Goal: Information Seeking & Learning: Learn about a topic

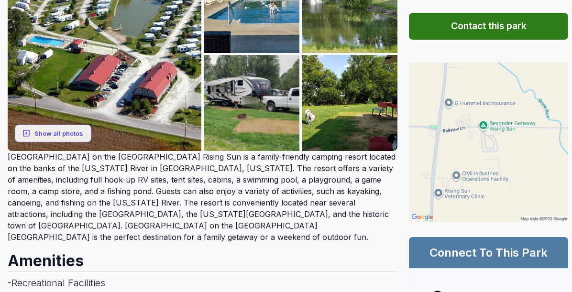
scroll to position [96, 0]
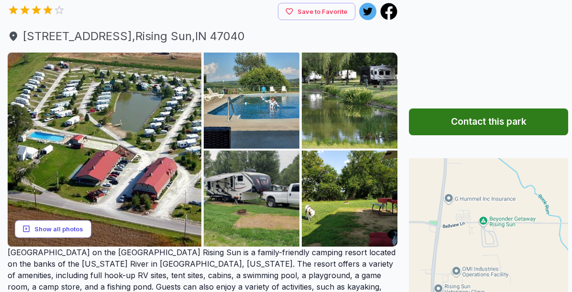
click at [66, 238] on button "Show all photos" at bounding box center [53, 229] width 77 height 18
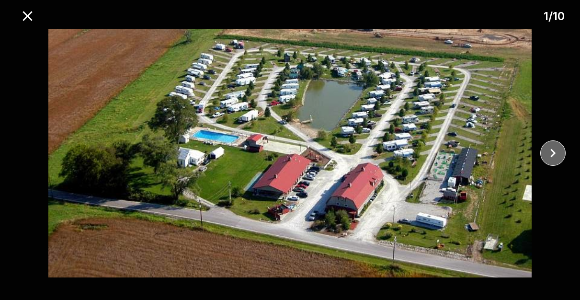
drag, startPoint x: 554, startPoint y: 155, endPoint x: 558, endPoint y: 157, distance: 4.9
click at [558, 157] on icon "close" at bounding box center [552, 153] width 17 height 17
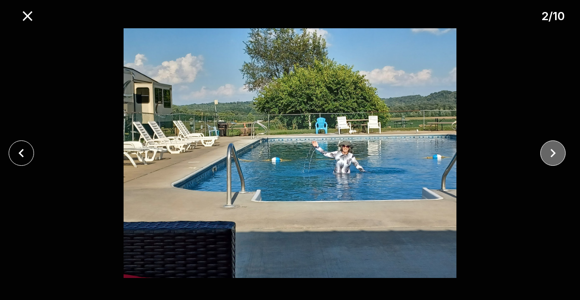
click at [559, 157] on icon "close" at bounding box center [552, 153] width 17 height 17
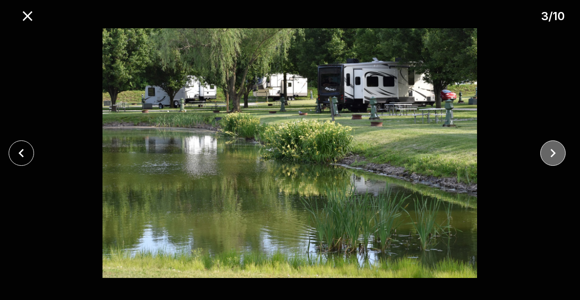
click at [559, 157] on icon "close" at bounding box center [552, 153] width 17 height 17
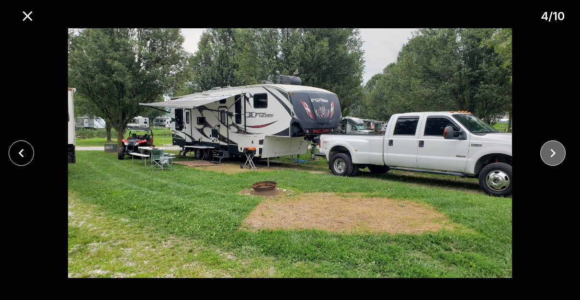
click at [559, 156] on icon "close" at bounding box center [552, 153] width 17 height 17
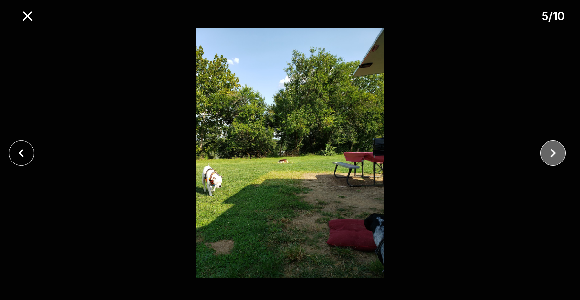
click at [559, 156] on icon "close" at bounding box center [552, 153] width 17 height 17
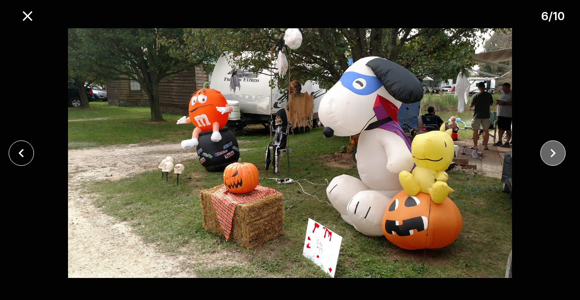
click at [559, 156] on icon "close" at bounding box center [552, 153] width 17 height 17
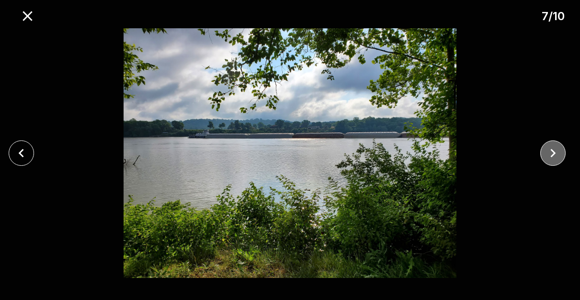
click at [561, 149] on icon "close" at bounding box center [552, 153] width 17 height 17
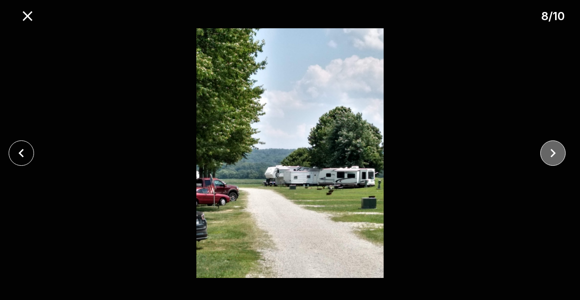
click at [551, 150] on icon "close" at bounding box center [552, 153] width 5 height 9
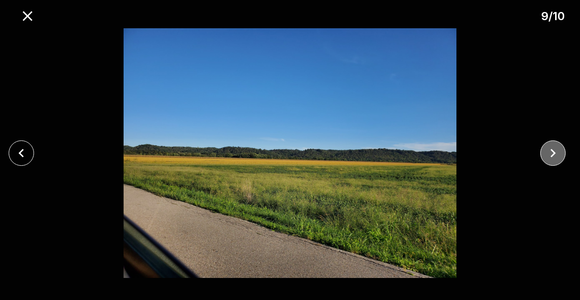
click at [551, 150] on icon "close" at bounding box center [552, 153] width 5 height 9
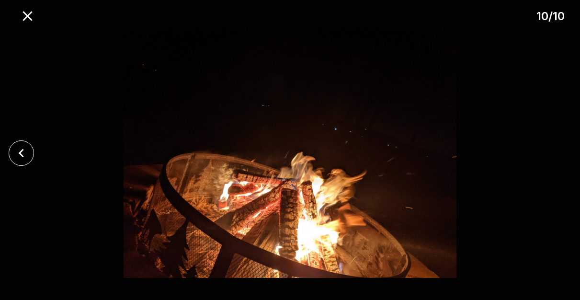
click at [551, 150] on div at bounding box center [290, 152] width 580 height 249
click at [23, 12] on icon "close" at bounding box center [27, 16] width 10 height 10
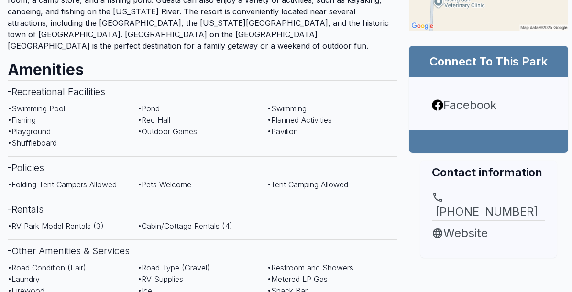
scroll to position [431, 0]
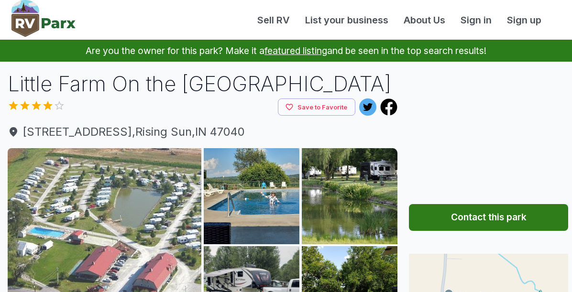
click at [101, 222] on img at bounding box center [105, 245] width 194 height 194
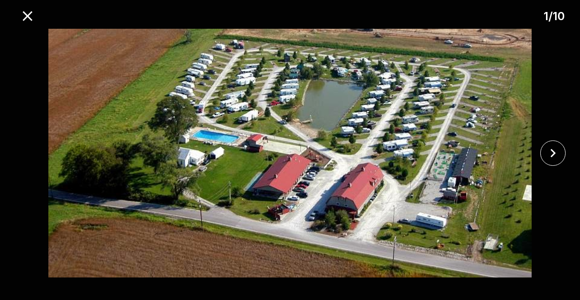
click at [395, 129] on img at bounding box center [289, 152] width 483 height 249
click at [458, 143] on img at bounding box center [289, 152] width 483 height 249
